Goal: Download file/media

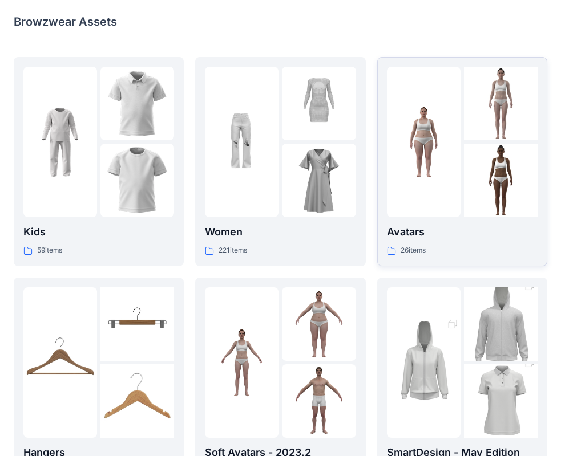
click at [428, 204] on div at bounding box center [424, 142] width 74 height 151
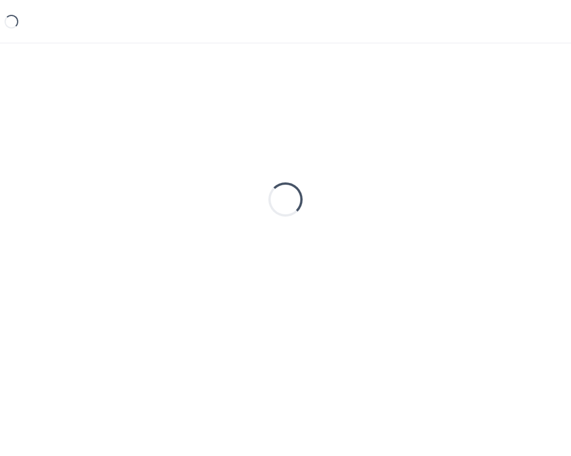
click at [428, 204] on div "Loading..." at bounding box center [285, 199] width 543 height 285
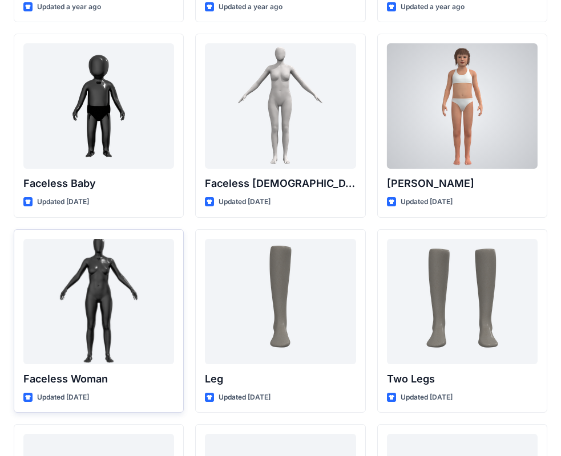
scroll to position [825, 0]
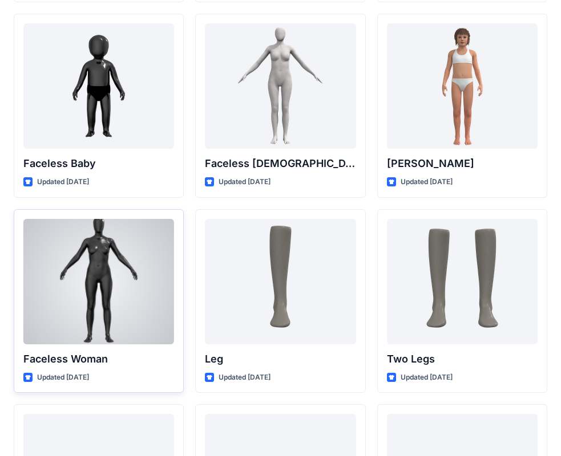
click at [82, 278] on div at bounding box center [98, 282] width 151 height 126
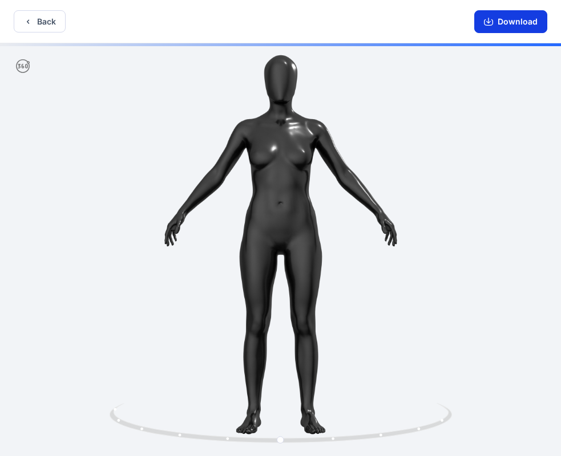
click at [518, 22] on button "Download" at bounding box center [510, 21] width 73 height 23
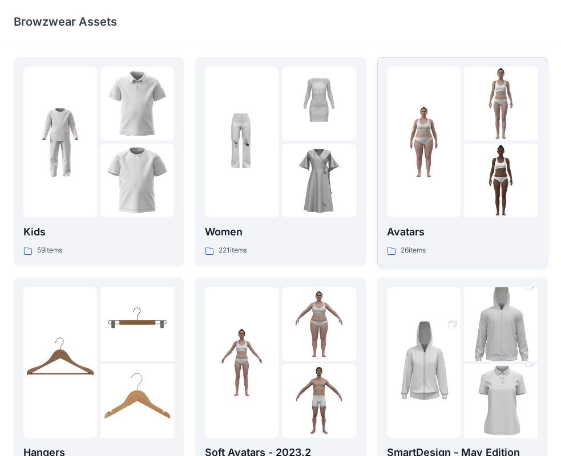
click at [419, 169] on img at bounding box center [424, 143] width 74 height 74
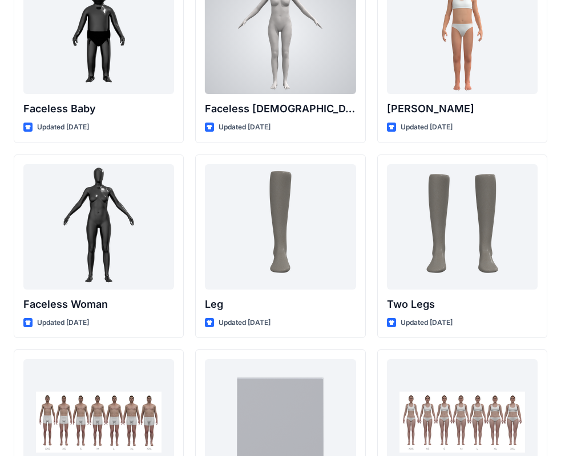
scroll to position [882, 0]
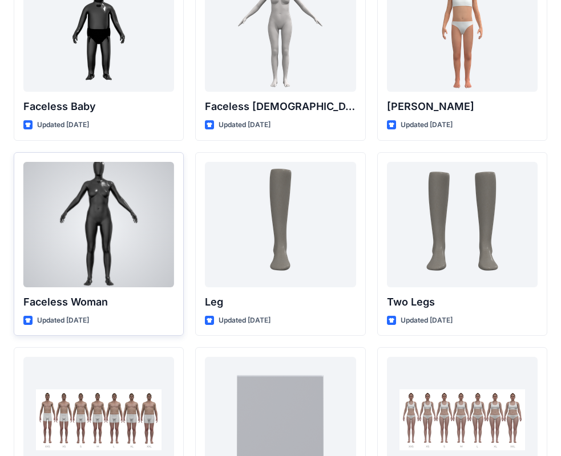
click at [36, 196] on div at bounding box center [98, 225] width 151 height 126
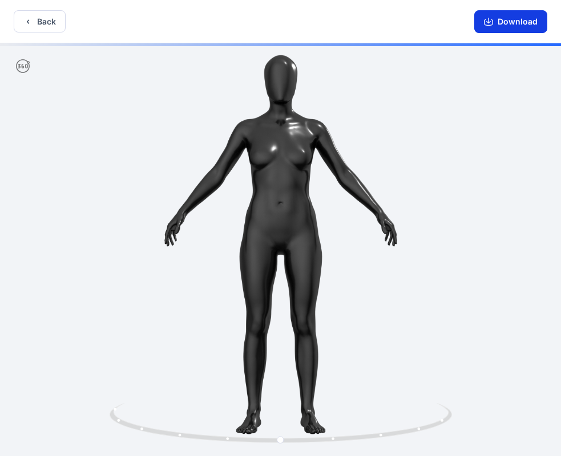
click at [501, 22] on button "Download" at bounding box center [510, 21] width 73 height 23
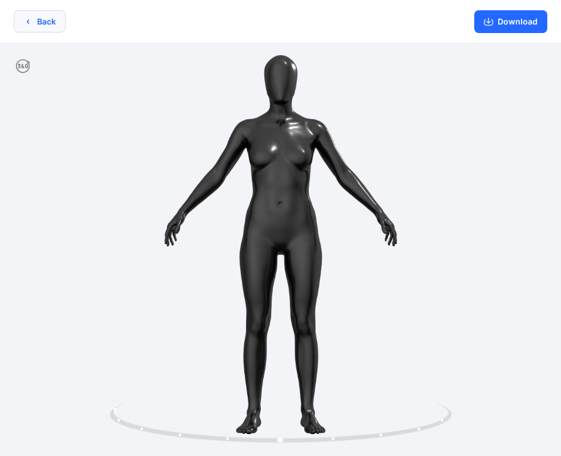
click at [23, 15] on button "Back" at bounding box center [40, 21] width 52 height 22
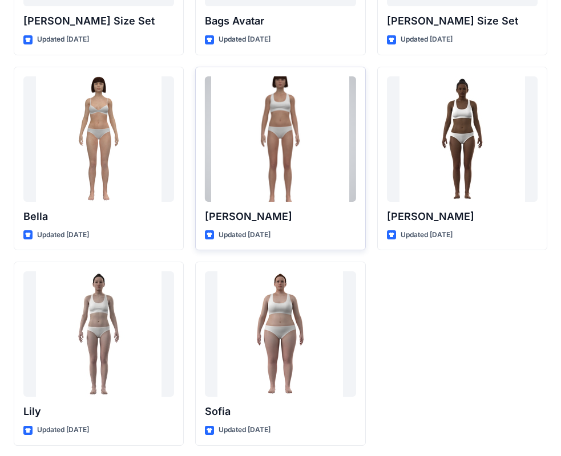
scroll to position [1362, 0]
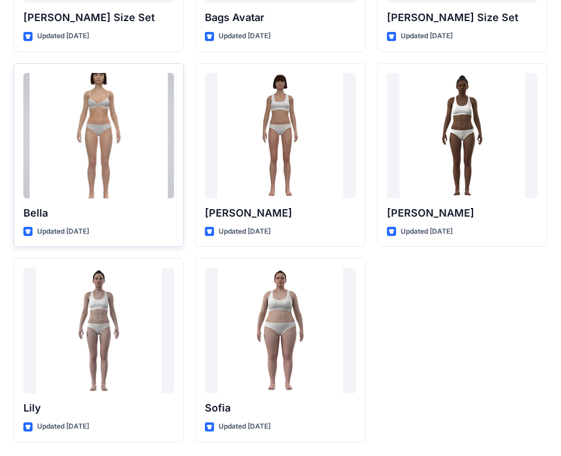
click at [123, 164] on div at bounding box center [98, 136] width 151 height 126
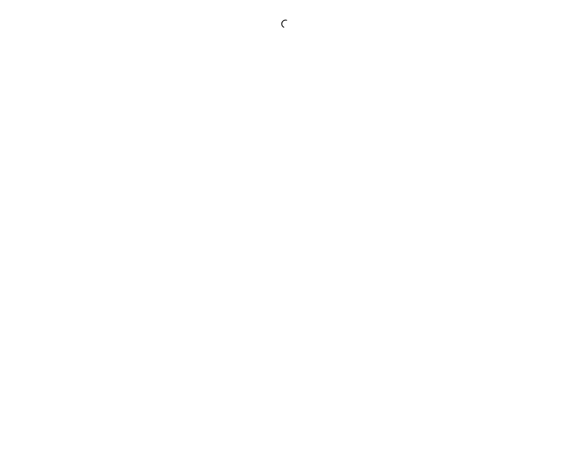
click at [123, 164] on div at bounding box center [285, 228] width 571 height 456
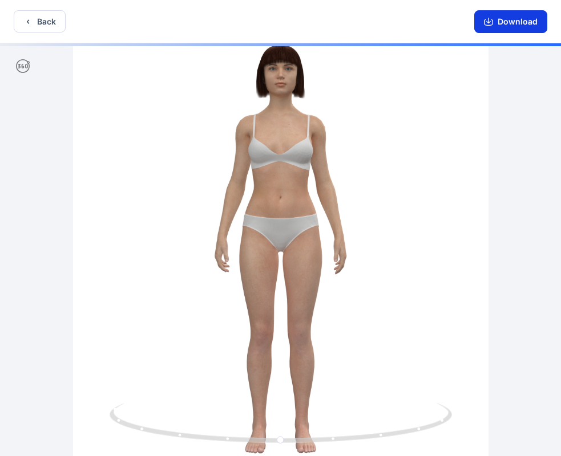
click at [512, 19] on button "Download" at bounding box center [510, 21] width 73 height 23
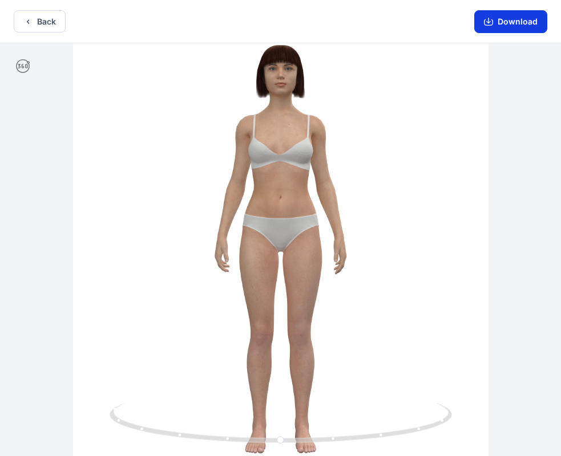
click at [508, 18] on button "Download" at bounding box center [510, 21] width 73 height 23
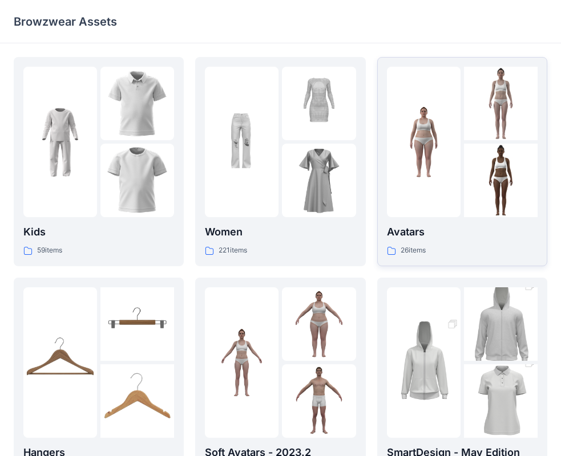
click at [425, 196] on div at bounding box center [424, 142] width 74 height 151
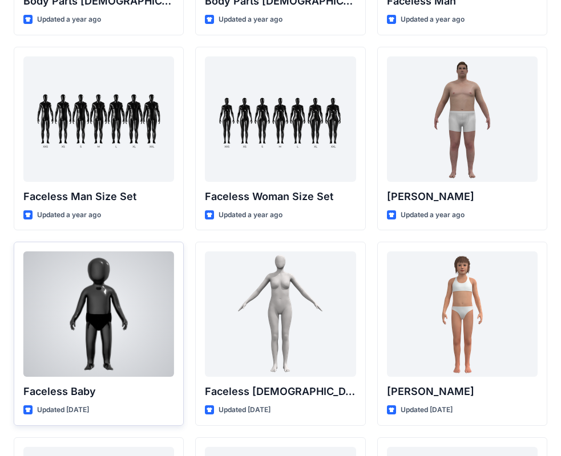
scroll to position [825, 0]
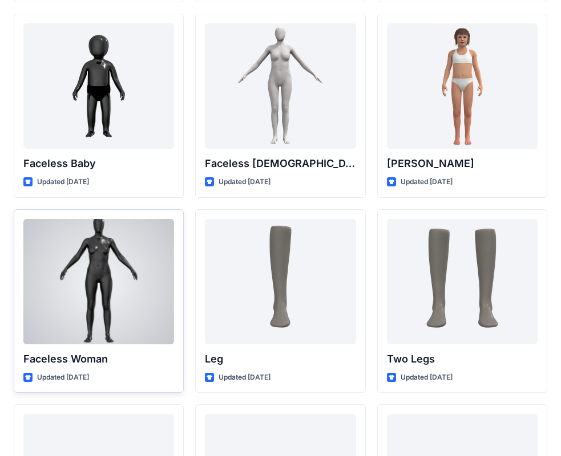
click at [127, 265] on div at bounding box center [98, 282] width 151 height 126
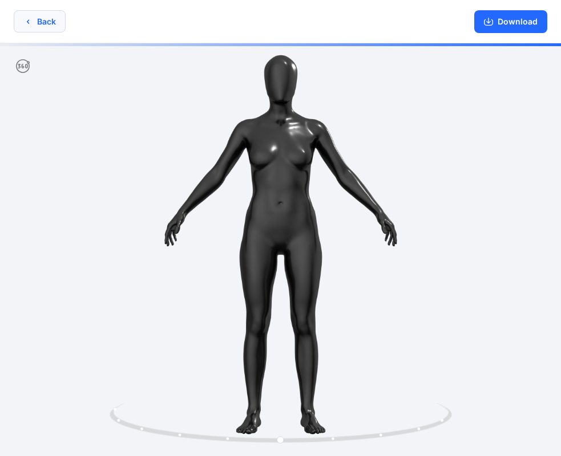
click at [20, 26] on button "Back" at bounding box center [40, 21] width 52 height 22
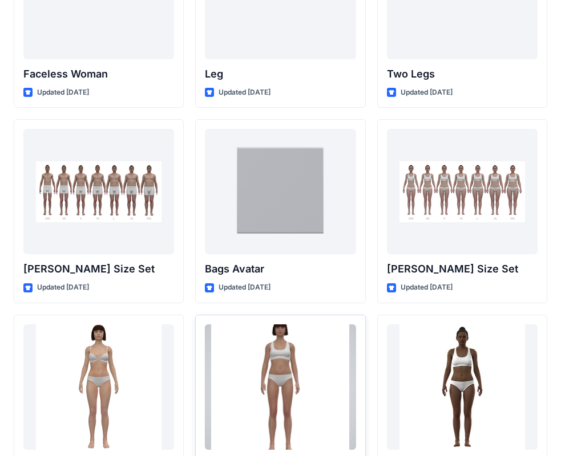
scroll to position [1167, 0]
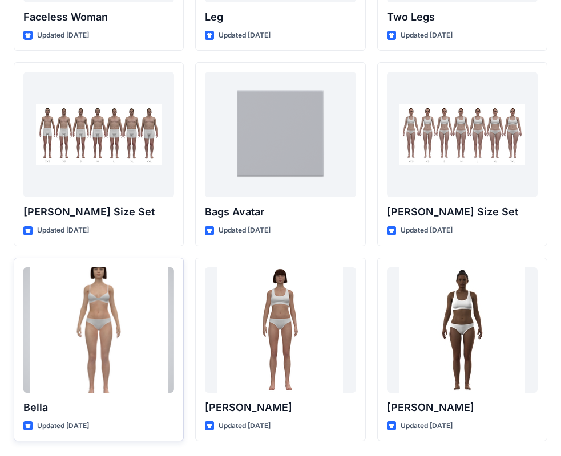
click at [98, 339] on div at bounding box center [98, 331] width 151 height 126
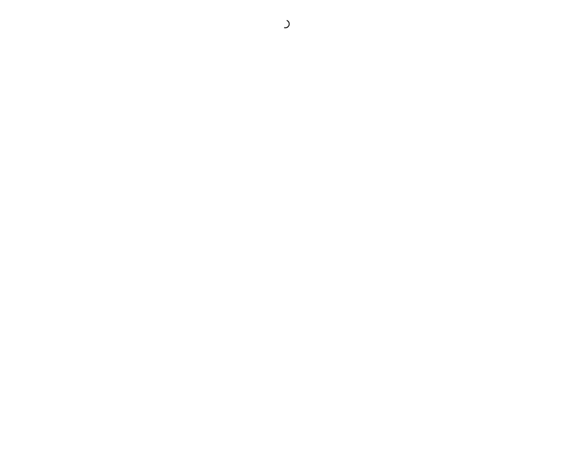
click at [98, 339] on div at bounding box center [285, 228] width 571 height 456
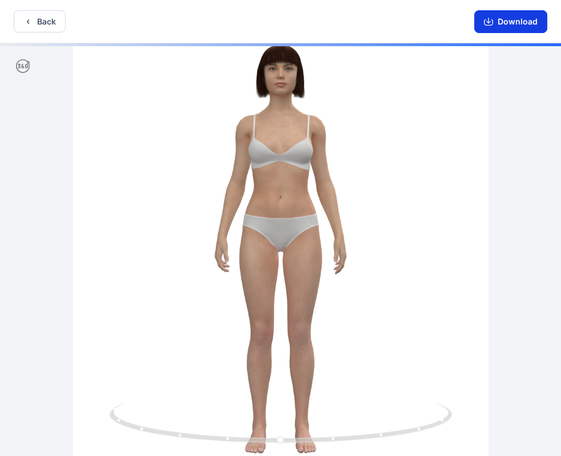
click at [497, 21] on button "Download" at bounding box center [510, 21] width 73 height 23
